Goal: Transaction & Acquisition: Purchase product/service

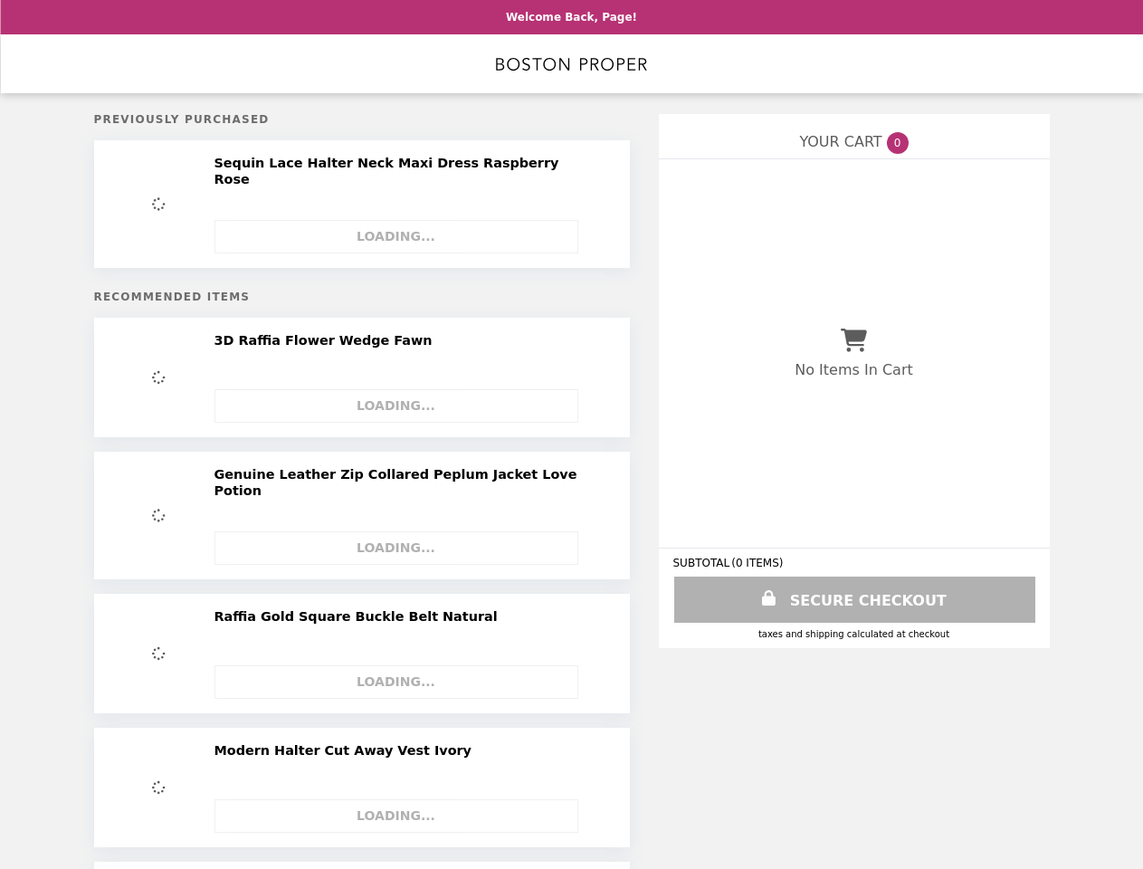
select select "**********"
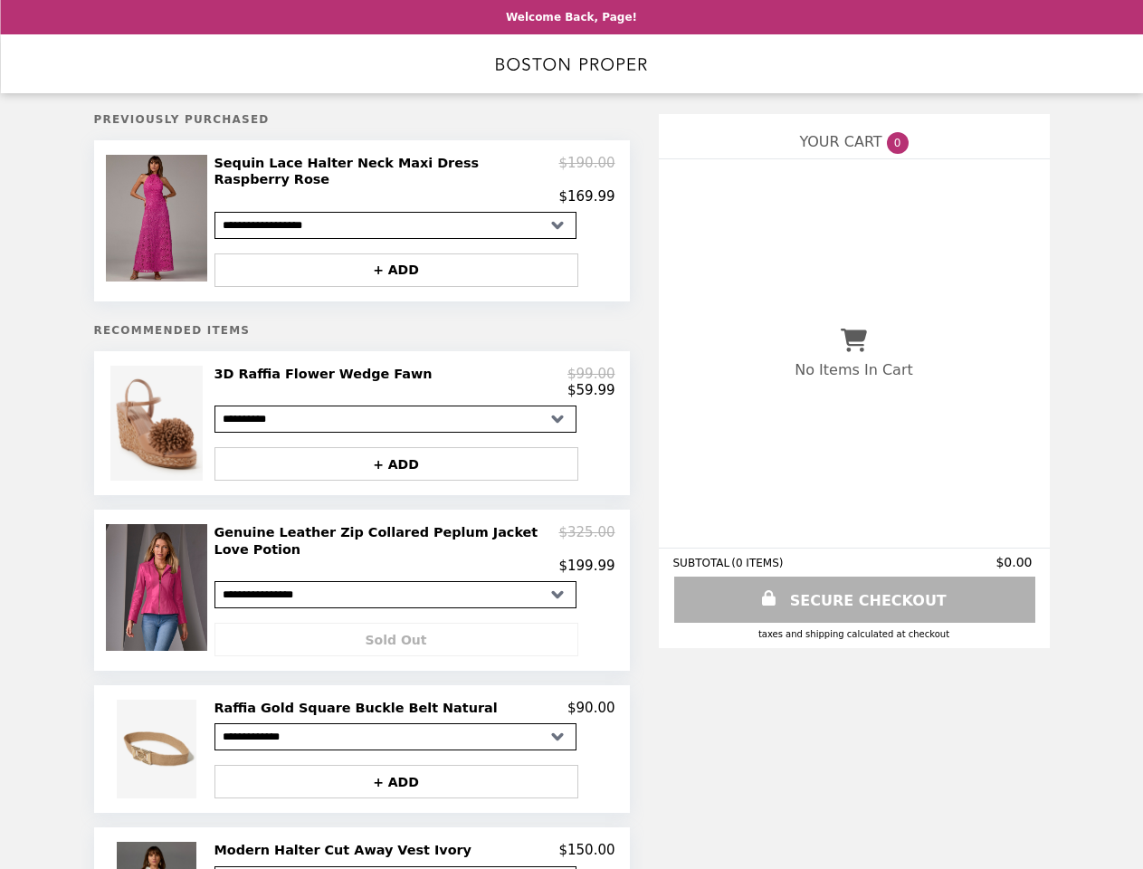
click at [167, 215] on img at bounding box center [159, 218] width 106 height 127
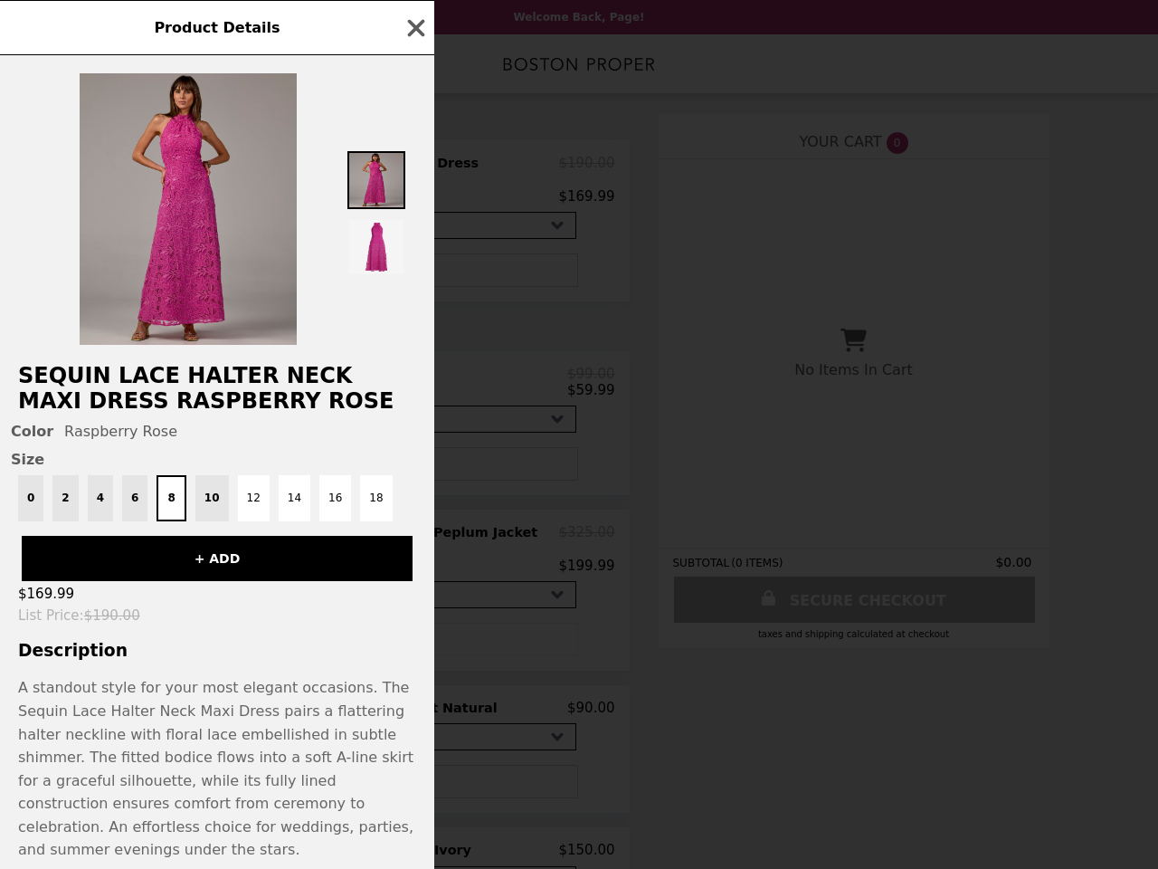
click at [414, 374] on div "Product Details Sequin Lace Halter Neck Maxi Dress Raspberry Rose Color Raspber…" at bounding box center [579, 434] width 1158 height 869
click at [404, 457] on div "Color Raspberry Rose Size 0 2 4 6 8 10 12 14 16 18" at bounding box center [217, 472] width 434 height 99
click at [167, 576] on button "+ ADD" at bounding box center [217, 558] width 391 height 45
click at [414, 536] on div "Product Details Sequin Lace Halter Neck Maxi Dress Raspberry Rose Color Raspber…" at bounding box center [579, 434] width 1158 height 869
click at [404, 619] on div "Sold Out" at bounding box center [414, 632] width 401 height 48
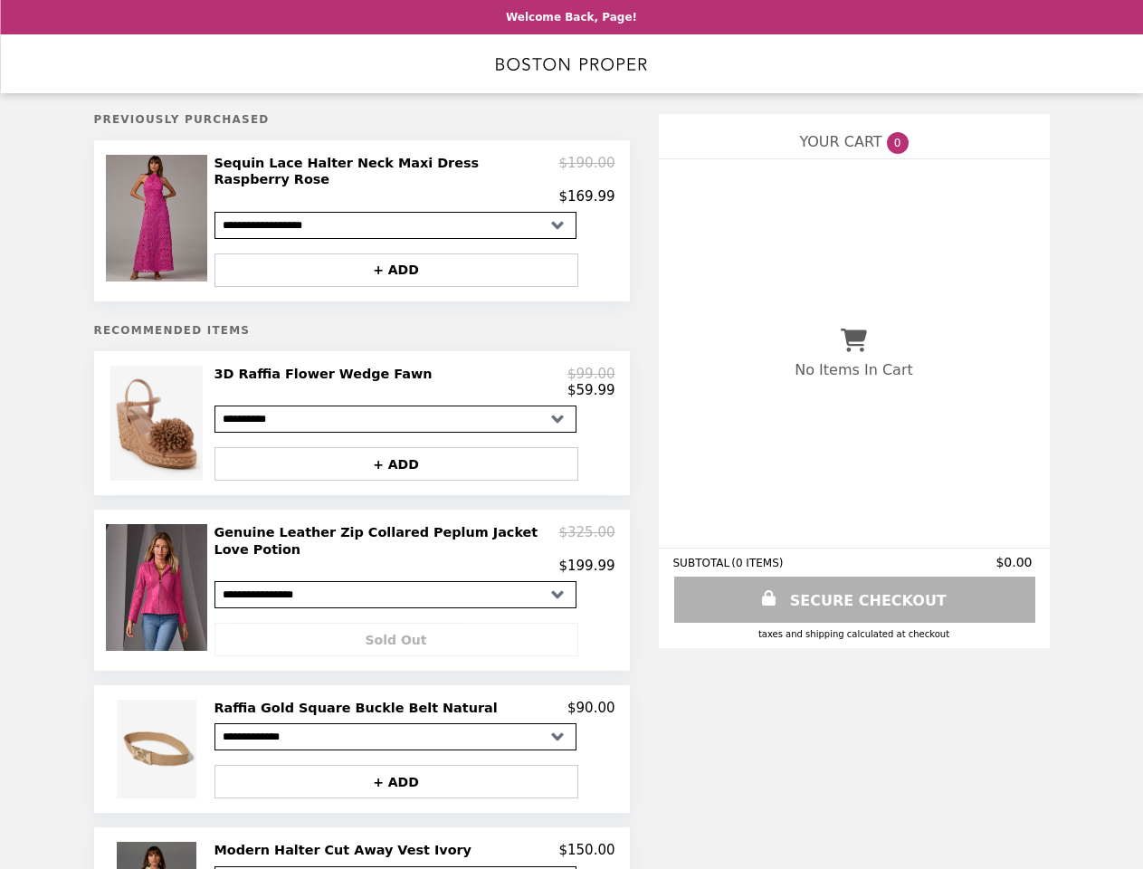
click at [167, 729] on img at bounding box center [159, 749] width 84 height 99
